Goal: Use online tool/utility

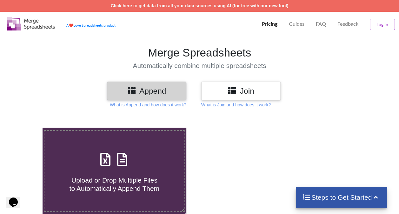
click at [169, 90] on h3 "Append" at bounding box center [147, 90] width 70 height 9
click at [251, 89] on h3 "Join" at bounding box center [241, 90] width 70 height 9
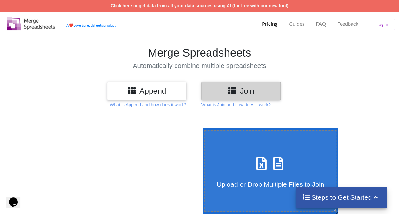
scroll to position [70, 0]
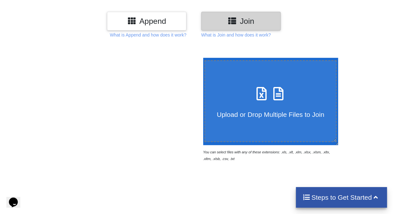
click at [170, 23] on h3 "Append" at bounding box center [147, 20] width 70 height 9
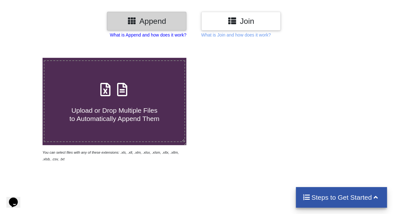
click at [173, 35] on p "What is Append and how does it work?" at bounding box center [148, 35] width 76 height 6
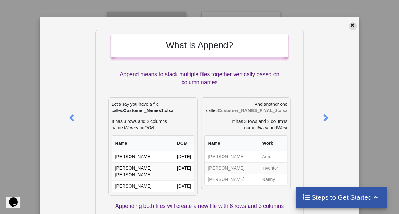
drag, startPoint x: 350, startPoint y: 21, endPoint x: 350, endPoint y: 29, distance: 8.2
click at [350, 29] on div "What is Append? Append means to stack multiple files together vertically based …" at bounding box center [199, 180] width 318 height 326
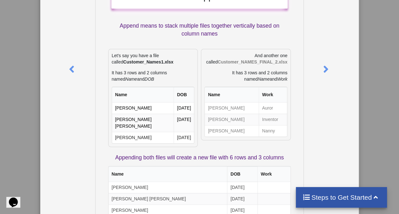
scroll to position [16, 0]
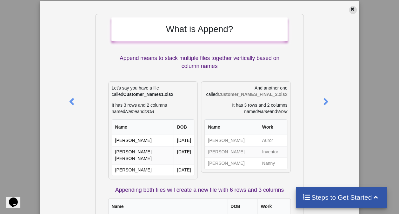
click at [349, 10] on icon at bounding box center [351, 8] width 5 height 4
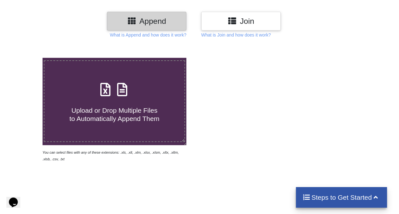
click at [233, 38] on div "Append Join What is Append and how does it work? What is Join and how does it w…" at bounding box center [199, 155] width 399 height 287
click at [186, 37] on p "What is Join and how does it work?" at bounding box center [148, 35] width 76 height 6
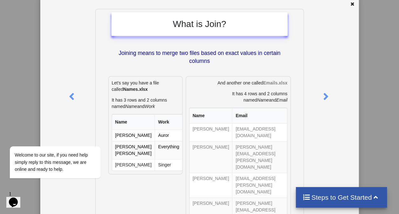
scroll to position [21, 0]
click at [351, 6] on div at bounding box center [353, 6] width 8 height 8
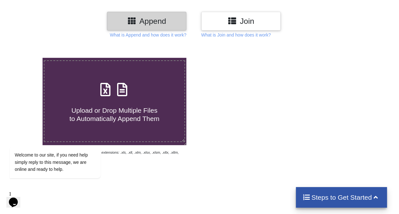
click at [148, 15] on div "Append" at bounding box center [146, 21] width 79 height 19
click at [131, 89] on span at bounding box center [114, 89] width 34 height 15
click at [26, 58] on input "Upload or Drop Multiple Files to Automatically Append Them" at bounding box center [26, 58] width 0 height 0
type input "C:\fakepath\Export_Batch_1.csv"
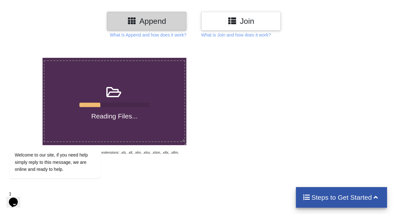
click at [156, 140] on label "Reading Files..." at bounding box center [114, 100] width 141 height 81
click at [26, 58] on input "Reading Files..." at bounding box center [26, 58] width 0 height 0
